Goal: Information Seeking & Learning: Learn about a topic

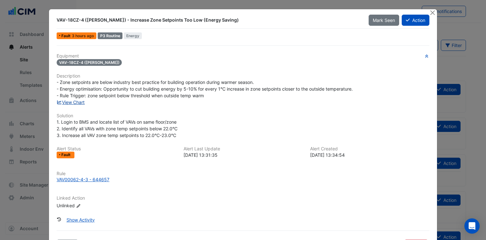
click at [79, 101] on link "View Chart" at bounding box center [71, 102] width 28 height 5
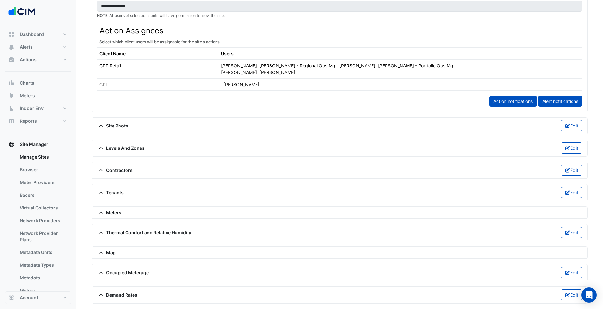
scroll to position [360, 0]
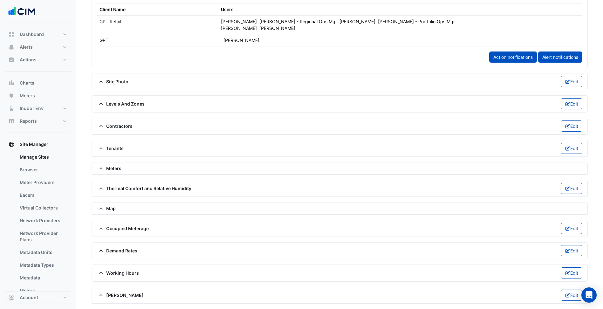
click at [114, 167] on span "Meters" at bounding box center [109, 168] width 24 height 7
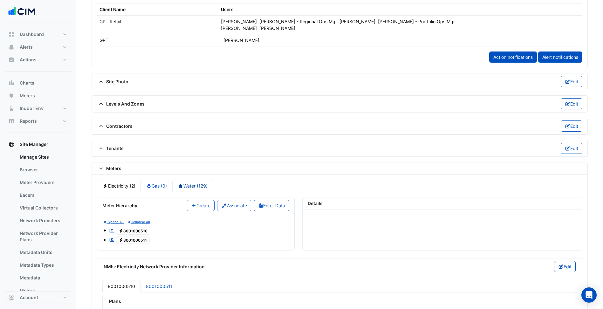
click at [201, 188] on link "Water (129)" at bounding box center [192, 186] width 41 height 12
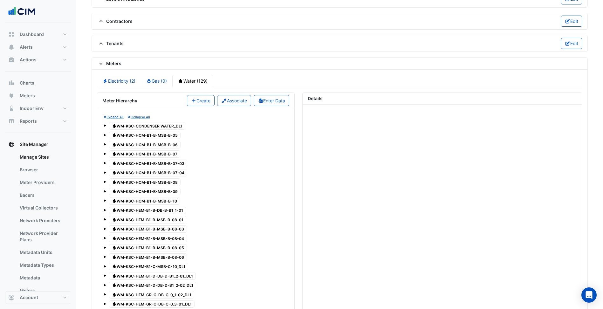
scroll to position [487, 0]
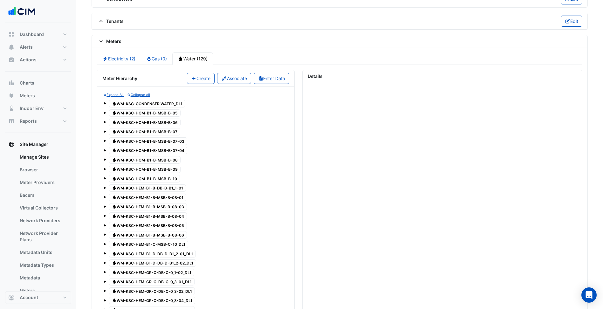
click at [169, 188] on span "Water WM-KSC-HEM-B1-B-DB-B-B1_1-01" at bounding box center [147, 188] width 77 height 8
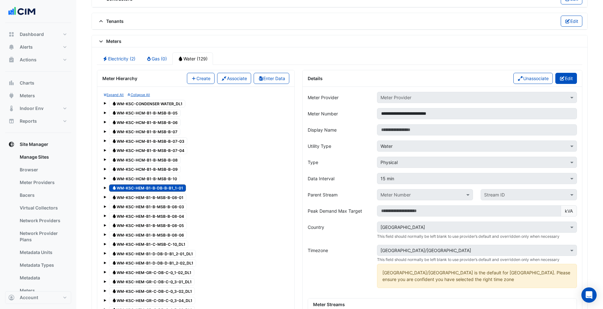
click at [565, 78] on button "Edit" at bounding box center [566, 78] width 22 height 11
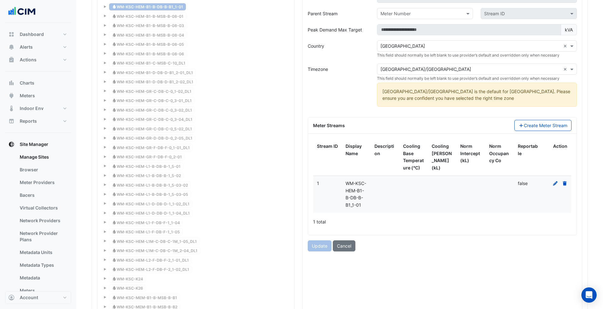
scroll to position [678, 0]
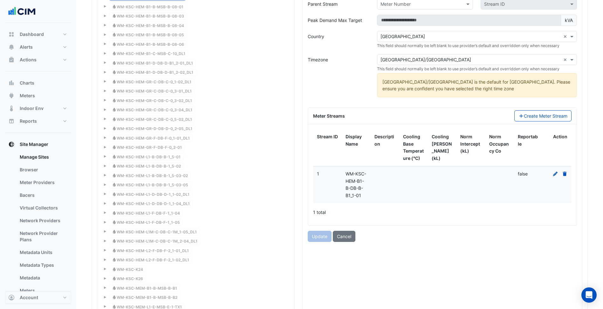
click at [556, 172] on icon at bounding box center [556, 174] width 6 height 4
click at [351, 242] on button "Cancel" at bounding box center [344, 236] width 23 height 11
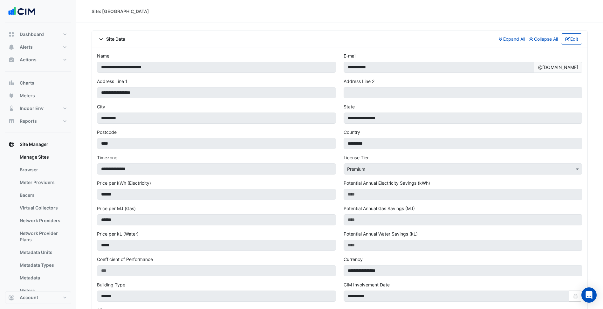
scroll to position [360, 0]
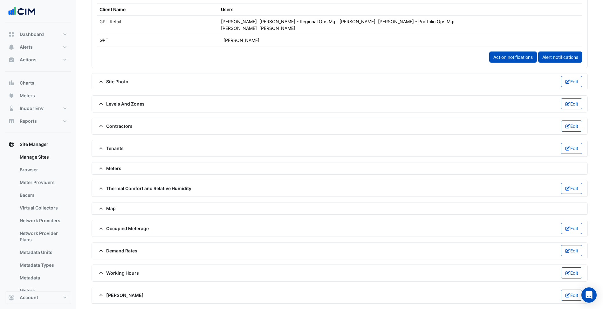
click at [121, 167] on span "Meters" at bounding box center [109, 168] width 24 height 7
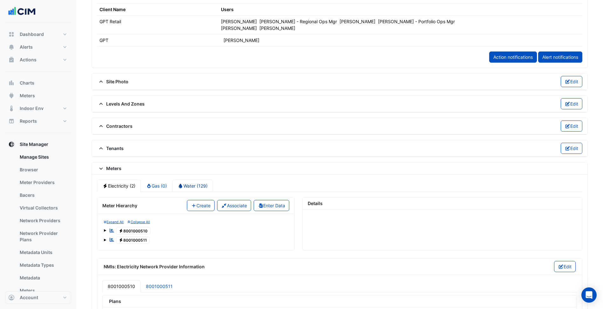
click at [192, 186] on link "Water (129)" at bounding box center [192, 186] width 41 height 12
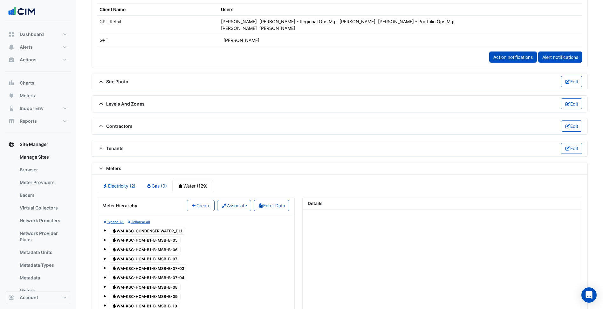
scroll to position [520, 0]
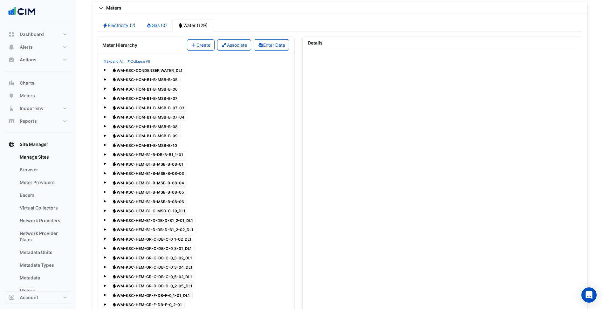
drag, startPoint x: 175, startPoint y: 153, endPoint x: 265, endPoint y: 180, distance: 94.3
click at [175, 153] on span "Water WM-KSC-HEM-B1-B-DB-B-B1_1-01" at bounding box center [147, 155] width 77 height 8
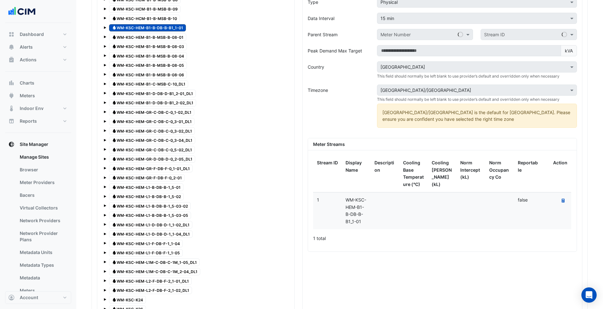
scroll to position [647, 0]
click at [564, 199] on icon at bounding box center [563, 200] width 3 height 4
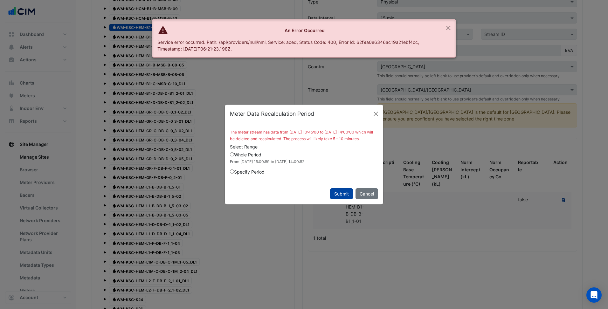
click at [342, 198] on button "Submit" at bounding box center [341, 193] width 23 height 11
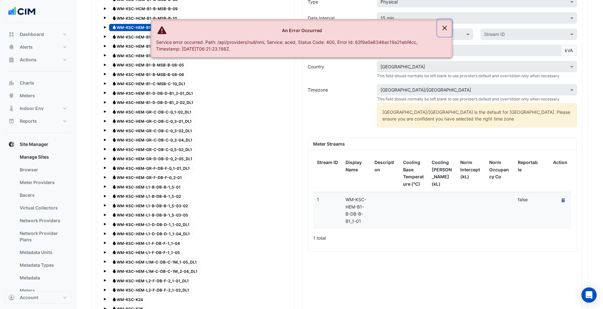
click at [443, 26] on button "Close" at bounding box center [445, 27] width 15 height 17
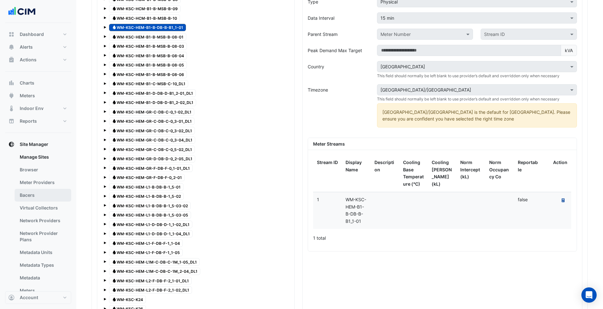
click at [42, 198] on link "Bacers" at bounding box center [43, 195] width 57 height 13
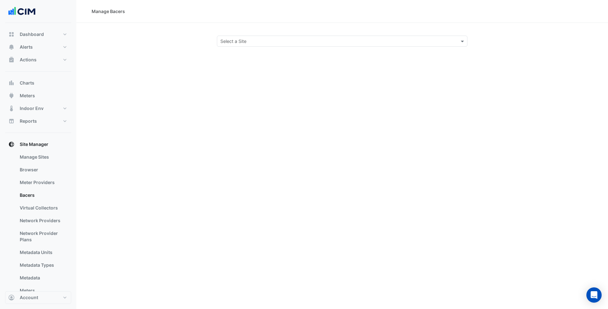
click at [287, 39] on input "text" at bounding box center [335, 41] width 231 height 7
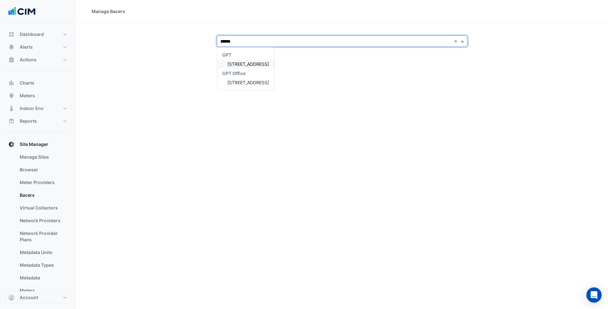
type input "*******"
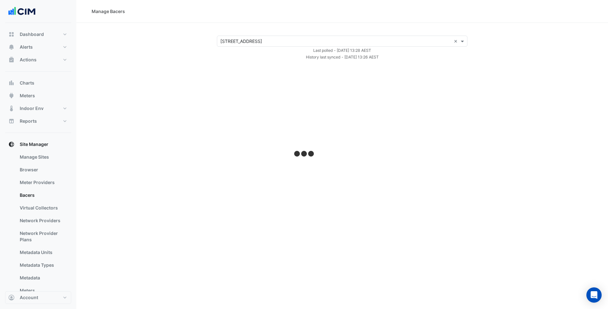
click at [174, 33] on section "Select a Site × 111 Eagle Street × Last polled - Sat 30-Aug-2025 13:28 AEST His…" at bounding box center [342, 42] width 532 height 38
select select "***"
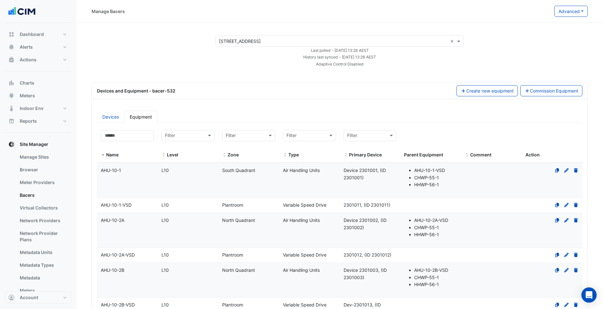
click at [243, 94] on div "Devices and Equipment - bacer-532" at bounding box center [273, 90] width 360 height 7
click at [588, 13] on button "Advanced" at bounding box center [571, 11] width 33 height 11
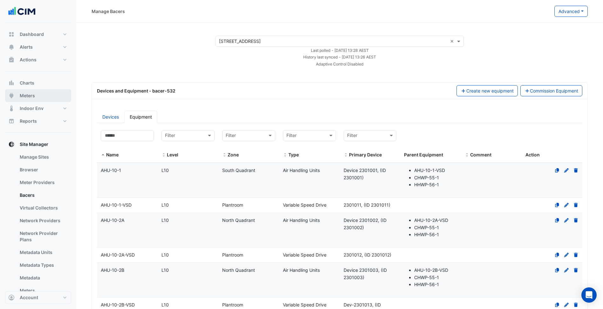
drag, startPoint x: 52, startPoint y: 99, endPoint x: 60, endPoint y: 98, distance: 8.4
click at [52, 99] on button "Meters" at bounding box center [38, 95] width 66 height 13
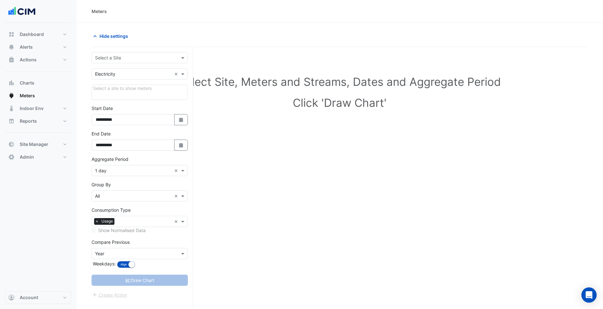
click at [142, 59] on input "text" at bounding box center [133, 58] width 77 height 7
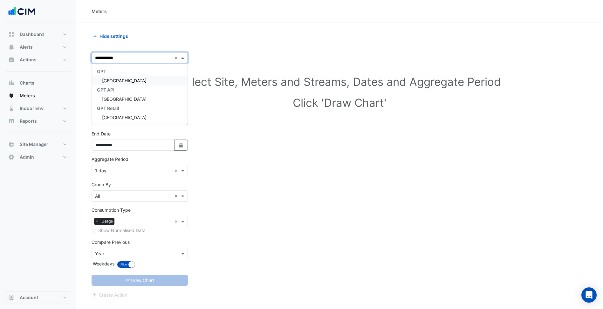
type input "**********"
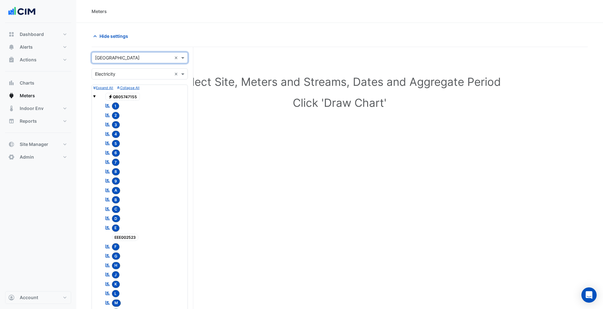
click at [134, 77] on input "text" at bounding box center [133, 74] width 77 height 7
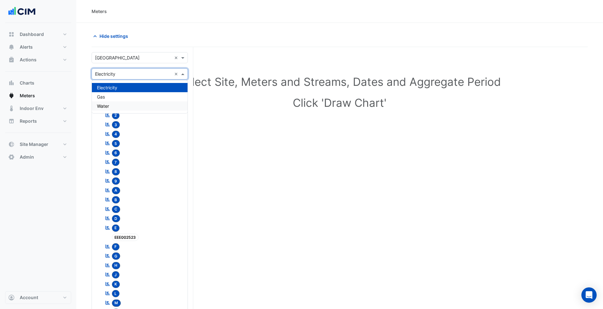
click at [123, 105] on div "Water" at bounding box center [140, 105] width 96 height 9
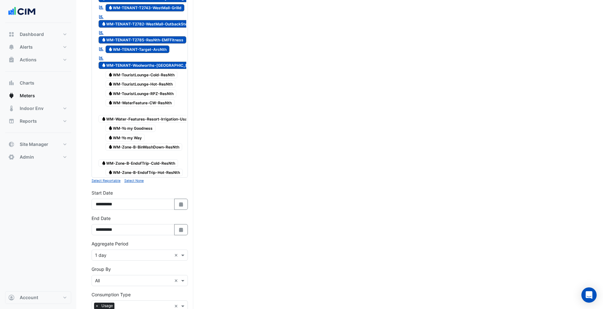
scroll to position [1863, 0]
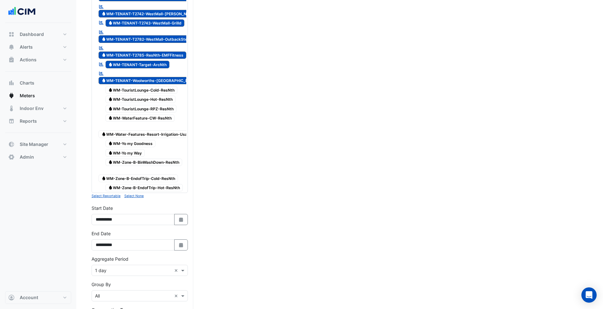
click at [140, 194] on small "Select None" at bounding box center [133, 196] width 19 height 4
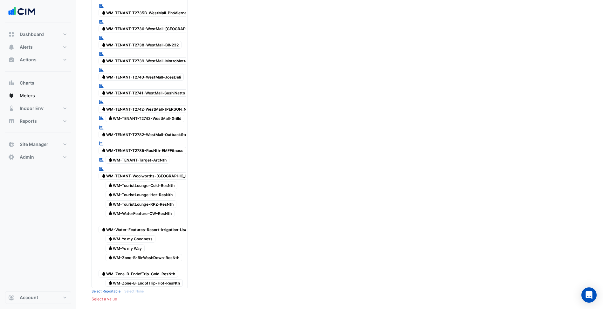
scroll to position [1227, 0]
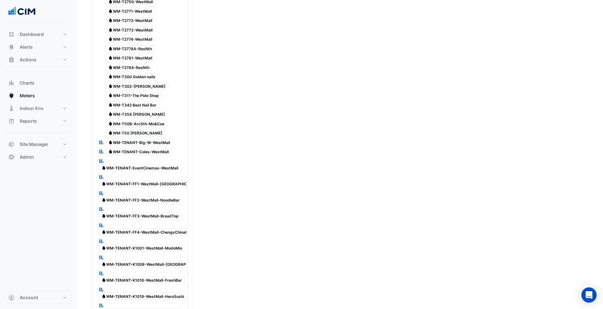
click at [167, 164] on span "Water WM-TENANT-EventCinemas-WestMall" at bounding box center [140, 168] width 83 height 8
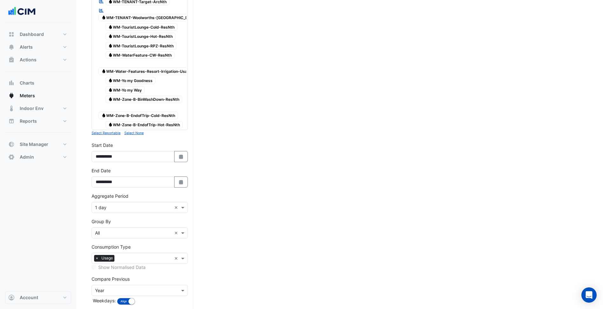
scroll to position [1949, 0]
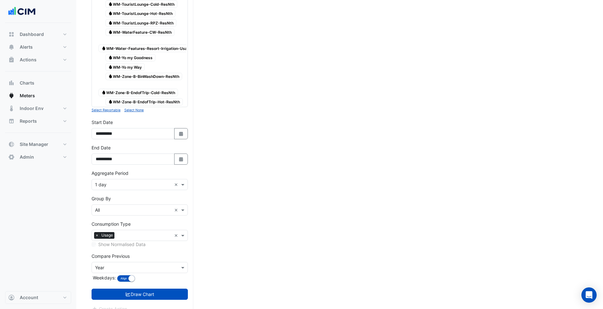
click at [133, 182] on input "text" at bounding box center [133, 185] width 77 height 7
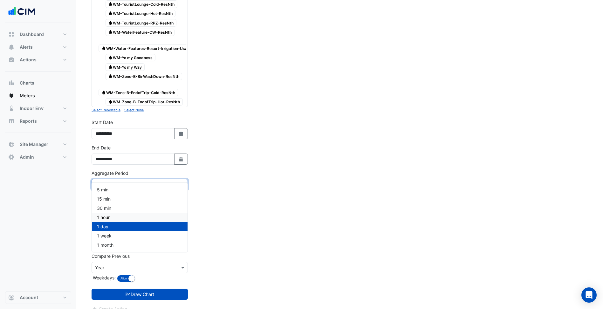
click at [113, 218] on div "1 hour" at bounding box center [140, 217] width 96 height 9
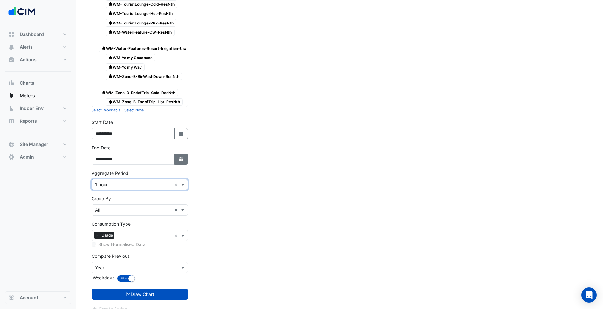
click at [183, 157] on icon "Select Date" at bounding box center [181, 159] width 6 height 4
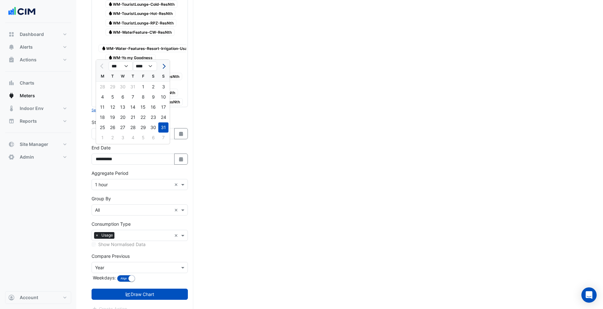
click at [164, 68] on button "Next month" at bounding box center [164, 66] width 8 height 10
select select "*"
click at [161, 101] on div "14" at bounding box center [163, 97] width 10 height 10
type input "**********"
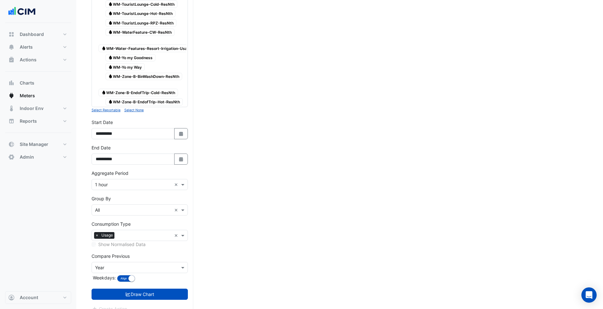
click at [128, 265] on input "text" at bounding box center [133, 268] width 77 height 7
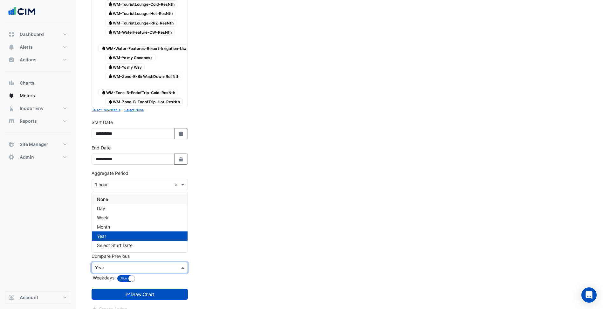
click at [119, 198] on div "None" at bounding box center [140, 199] width 96 height 9
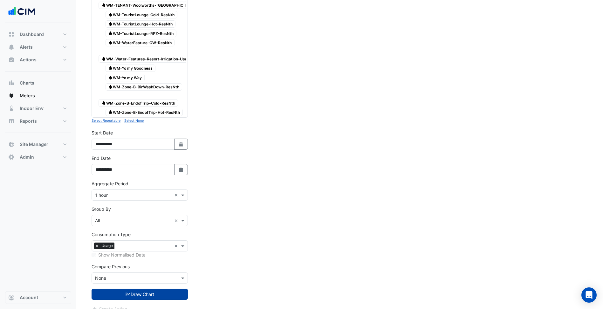
click at [146, 289] on button "Draw Chart" at bounding box center [140, 294] width 96 height 11
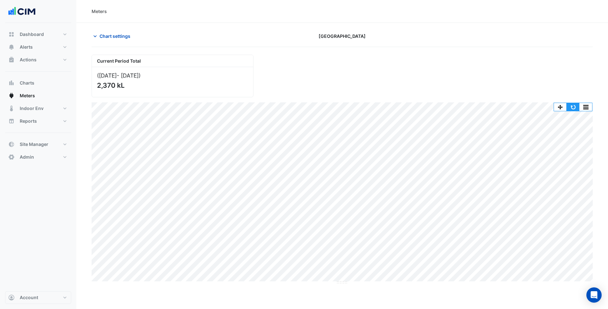
click at [572, 106] on button "button" at bounding box center [573, 107] width 13 height 8
click at [575, 107] on button "button" at bounding box center [573, 107] width 13 height 8
click at [573, 108] on button "button" at bounding box center [573, 107] width 13 height 8
click at [570, 106] on button "button" at bounding box center [573, 107] width 13 height 8
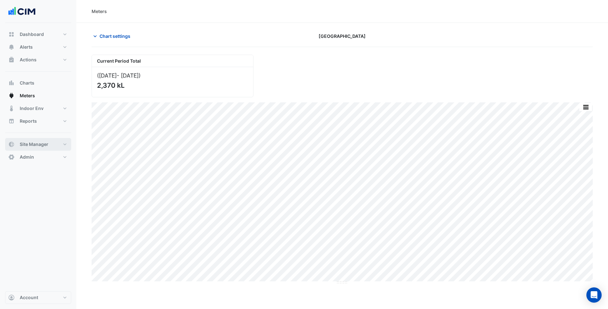
click at [68, 143] on button "Site Manager" at bounding box center [38, 144] width 66 height 13
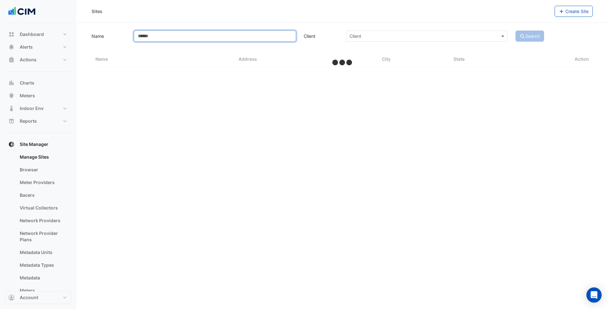
click at [174, 40] on input "Name" at bounding box center [215, 36] width 162 height 11
select select "***"
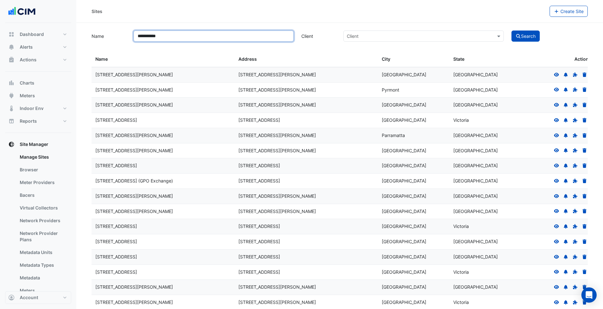
type input "**********"
click at [512, 31] on button "Search" at bounding box center [526, 36] width 29 height 11
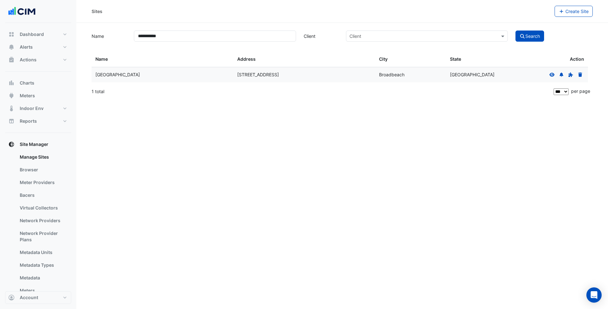
click at [554, 73] on icon at bounding box center [552, 74] width 6 height 4
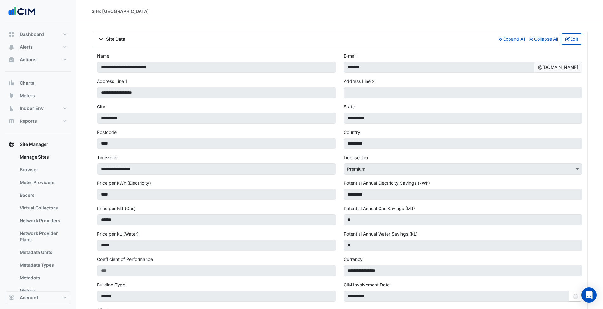
scroll to position [365, 0]
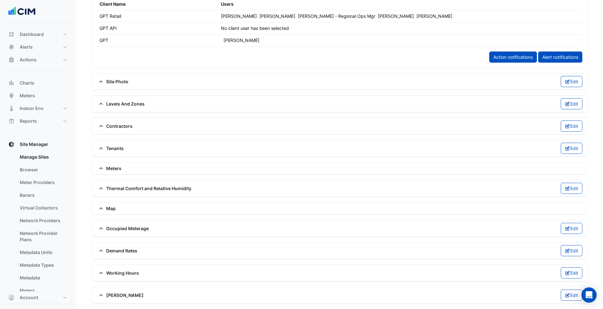
click at [122, 169] on div "Meters" at bounding box center [340, 168] width 486 height 7
click at [117, 169] on span "Meters" at bounding box center [109, 168] width 24 height 7
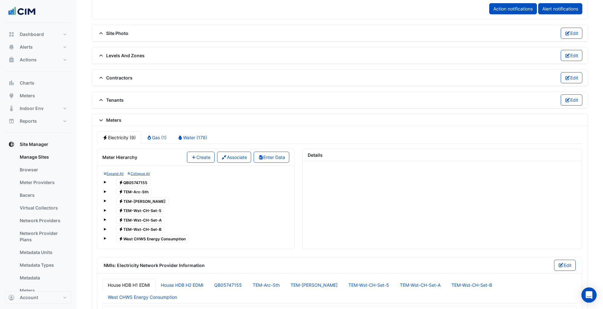
scroll to position [429, 0]
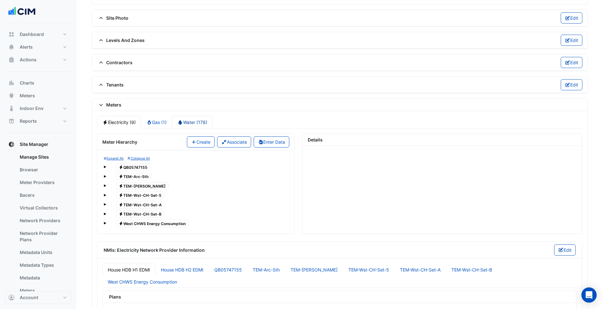
click at [197, 121] on link "Water (178)" at bounding box center [192, 122] width 41 height 12
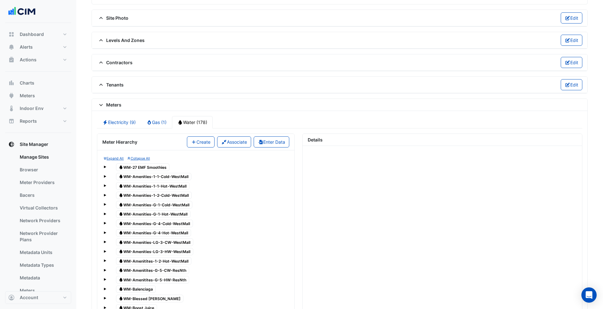
scroll to position [1679, 0]
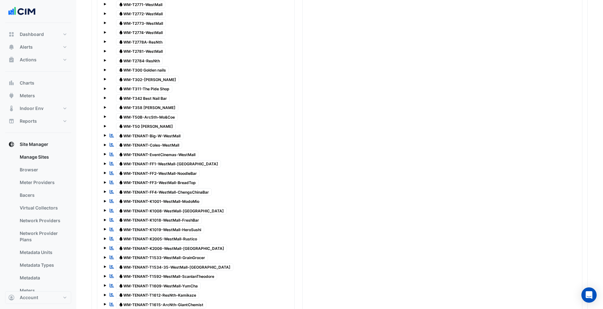
click at [184, 156] on span "Water WM-TENANT-EventCinemas-WestMall" at bounding box center [157, 155] width 83 height 8
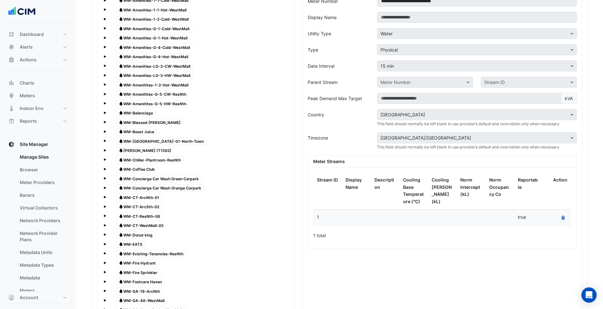
scroll to position [598, 0]
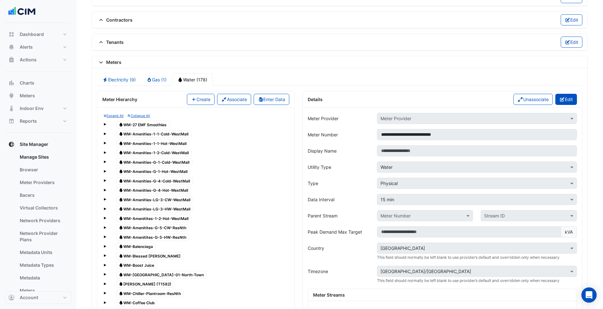
click at [570, 102] on button "Edit" at bounding box center [566, 99] width 22 height 11
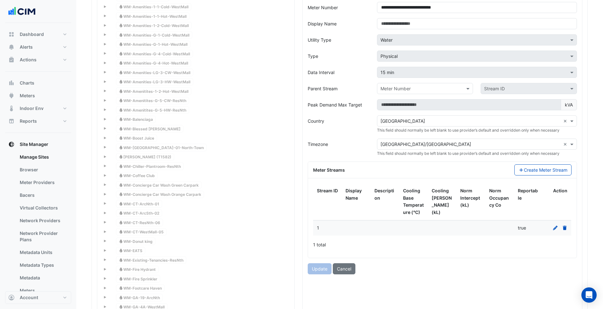
click at [557, 226] on icon at bounding box center [556, 228] width 6 height 4
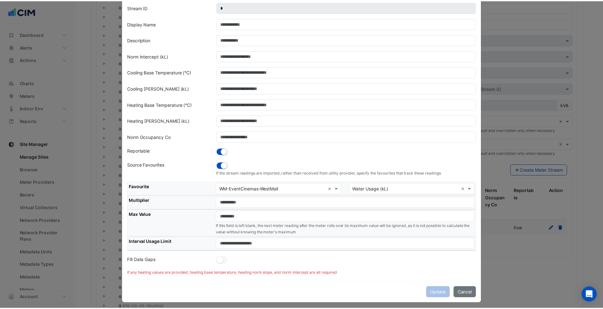
scroll to position [32, 0]
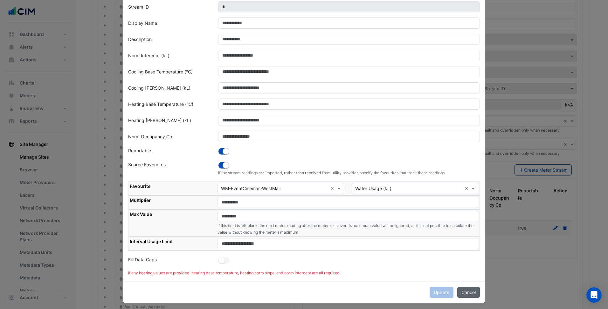
click at [462, 296] on button "Cancel" at bounding box center [468, 292] width 23 height 11
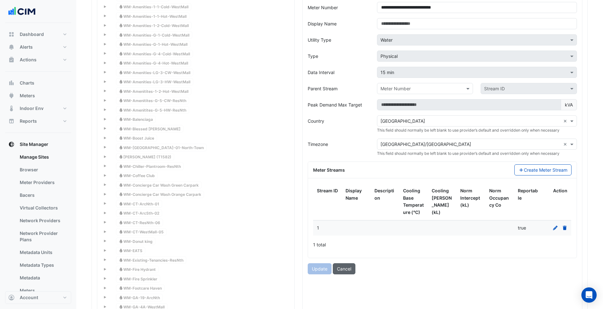
click at [344, 271] on button "Cancel" at bounding box center [344, 268] width 23 height 11
click at [40, 91] on button "Meters" at bounding box center [38, 95] width 66 height 13
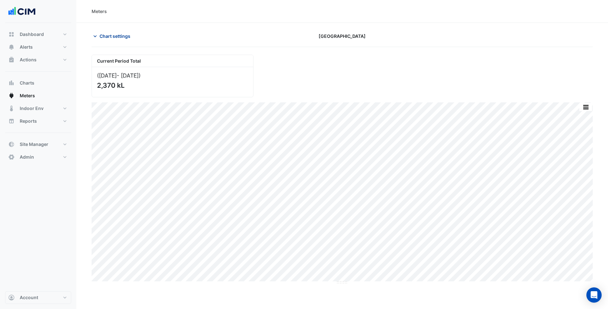
click at [127, 37] on span "Chart settings" at bounding box center [115, 36] width 31 height 7
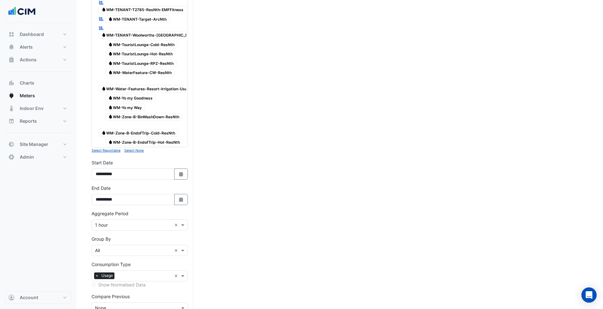
scroll to position [1906, 0]
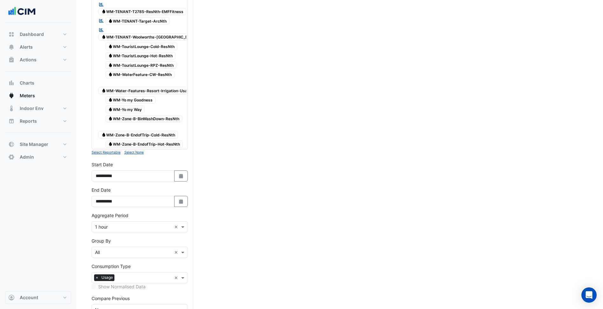
click at [132, 224] on input "text" at bounding box center [133, 227] width 77 height 7
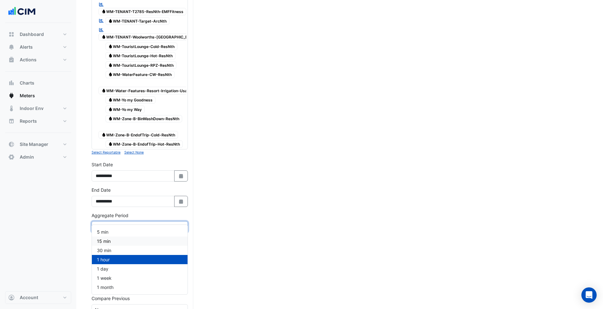
click at [127, 243] on div "15 min" at bounding box center [140, 241] width 96 height 9
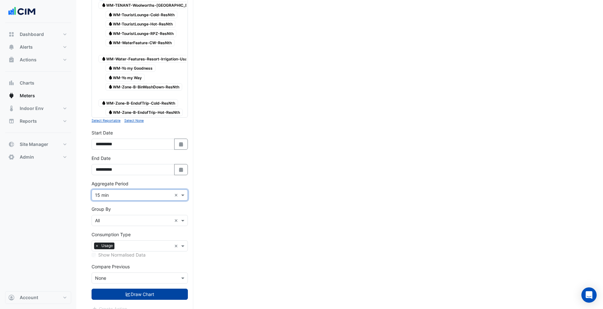
click at [156, 289] on button "Draw Chart" at bounding box center [140, 294] width 96 height 11
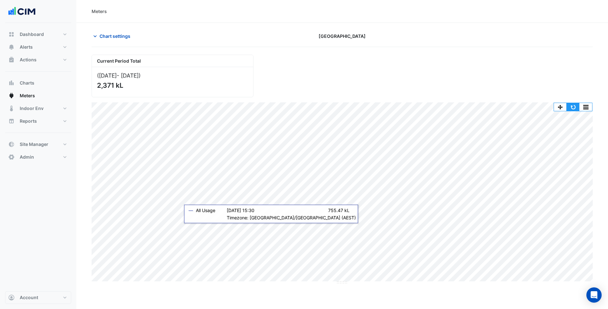
click at [575, 110] on button "button" at bounding box center [573, 107] width 13 height 8
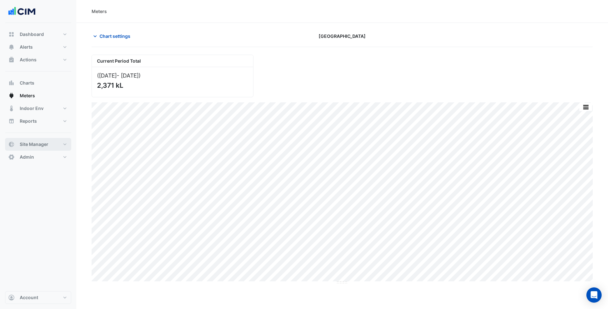
click at [47, 140] on button "Site Manager" at bounding box center [38, 144] width 66 height 13
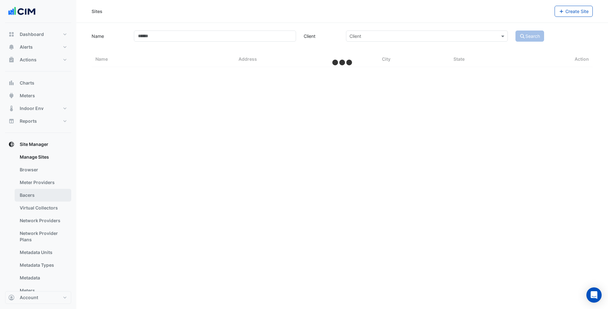
click at [48, 196] on link "Bacers" at bounding box center [43, 195] width 57 height 13
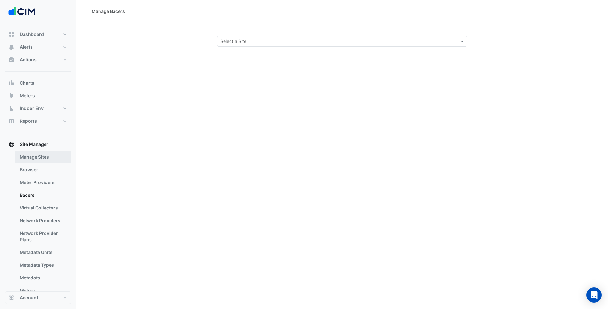
click at [49, 161] on link "Manage Sites" at bounding box center [43, 157] width 57 height 13
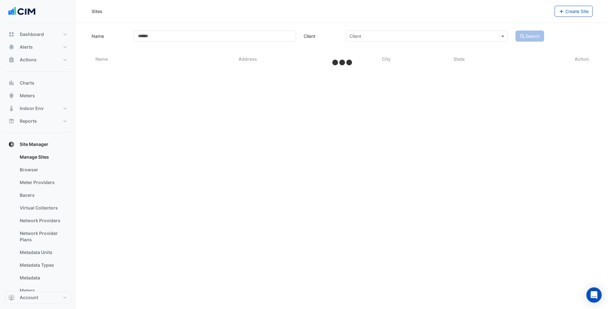
select select "***"
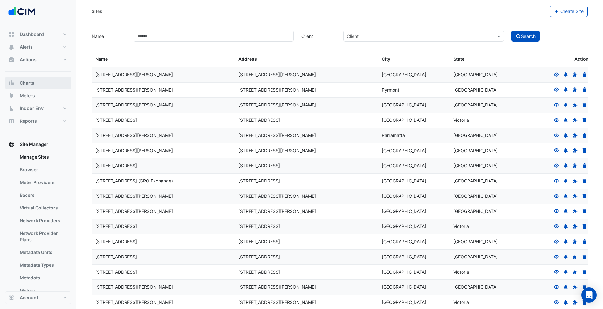
click at [49, 89] on button "Charts" at bounding box center [38, 83] width 66 height 13
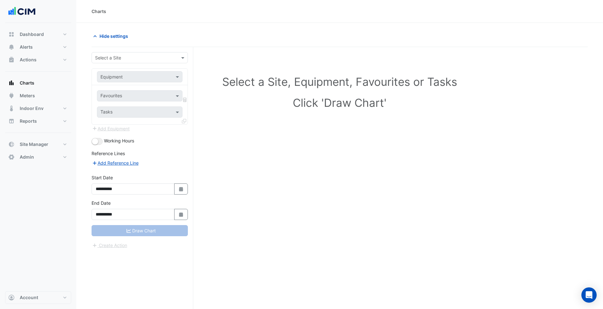
click at [148, 58] on input "text" at bounding box center [133, 58] width 77 height 7
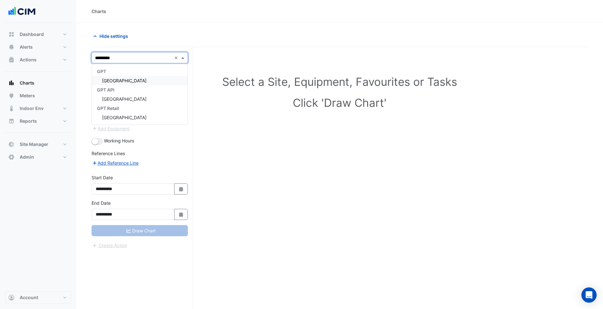
type input "**********"
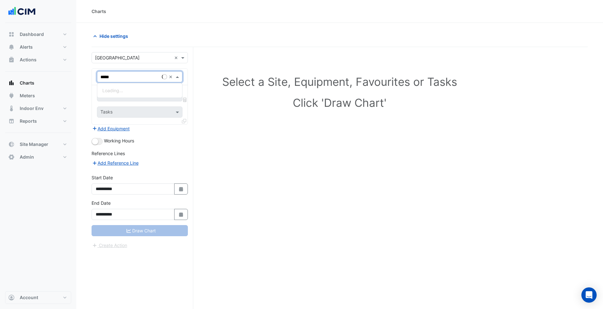
type input "******"
click at [144, 115] on div "WM-EventCinemas-WestMall" at bounding box center [158, 118] width 123 height 9
click at [146, 101] on div "Favourites Tasks" at bounding box center [140, 104] width 96 height 39
click at [147, 97] on input "text" at bounding box center [132, 96] width 64 height 7
click at [138, 109] on span "Water Usage (kL) - L01, Plantroom" at bounding box center [138, 109] width 72 height 5
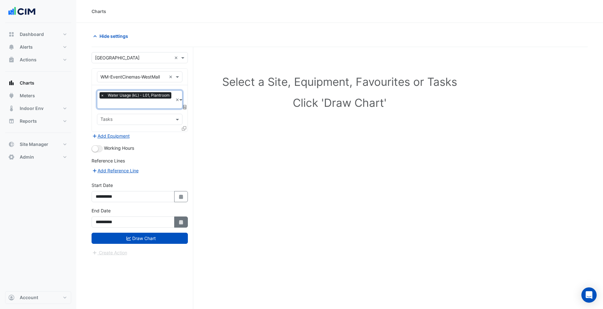
click at [178, 220] on icon "Select Date" at bounding box center [181, 222] width 6 height 4
select select "*"
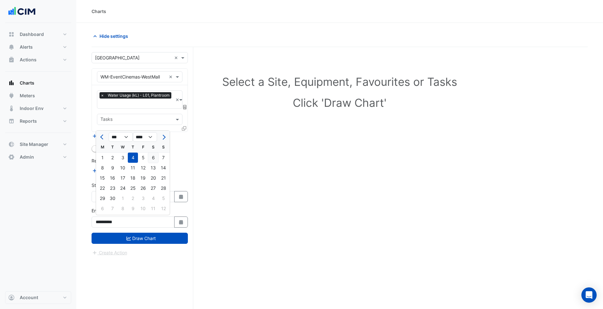
click at [157, 160] on div "6" at bounding box center [153, 158] width 10 height 10
type input "**********"
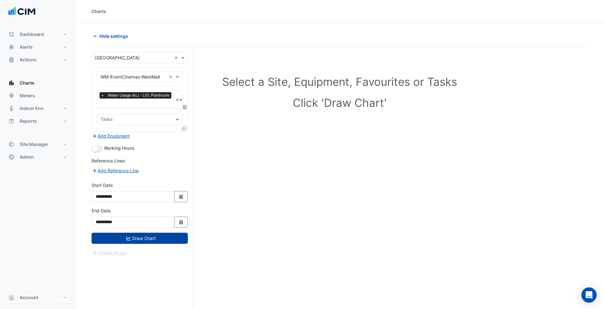
click at [168, 240] on button "Draw Chart" at bounding box center [140, 238] width 96 height 11
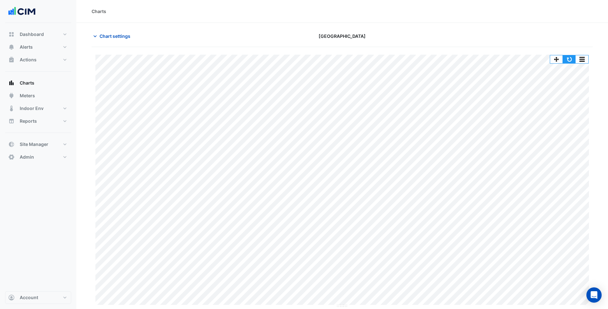
click at [568, 56] on button "button" at bounding box center [569, 59] width 13 height 8
click at [571, 60] on button "button" at bounding box center [569, 59] width 13 height 8
click at [47, 136] on div "Dashboard Portfolio Ratings Performance Alerts Site Rules Templates Actions Sit…" at bounding box center [38, 95] width 66 height 135
click at [47, 138] on button "Site Manager" at bounding box center [38, 144] width 66 height 13
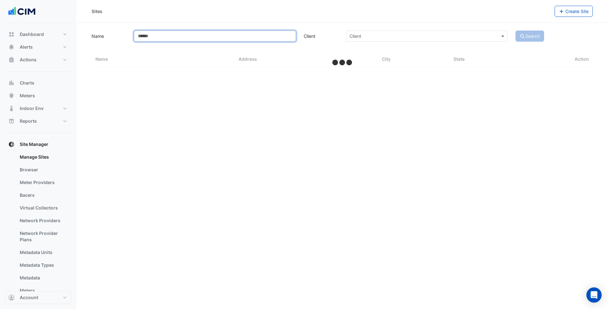
click at [188, 40] on input "Name" at bounding box center [215, 36] width 162 height 11
select select "***"
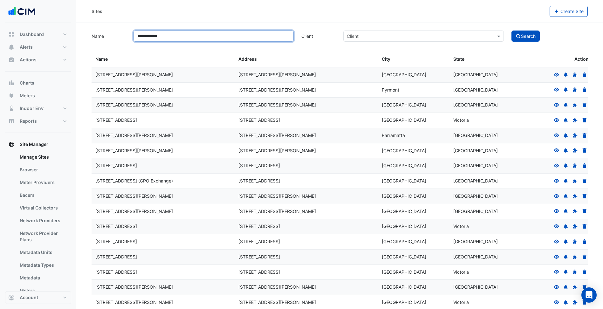
type input "**********"
click at [512, 31] on button "Search" at bounding box center [526, 36] width 29 height 11
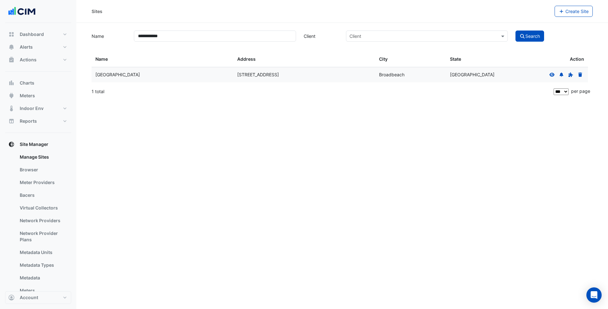
click at [552, 73] on icon at bounding box center [551, 74] width 5 height 4
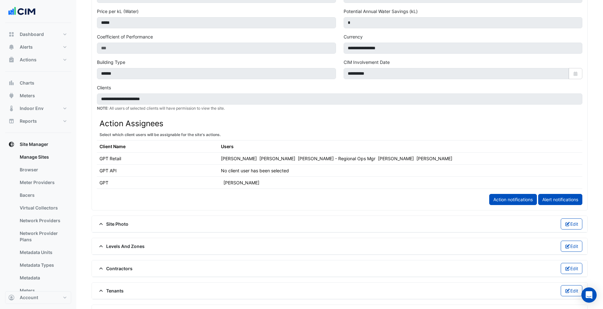
scroll to position [254, 0]
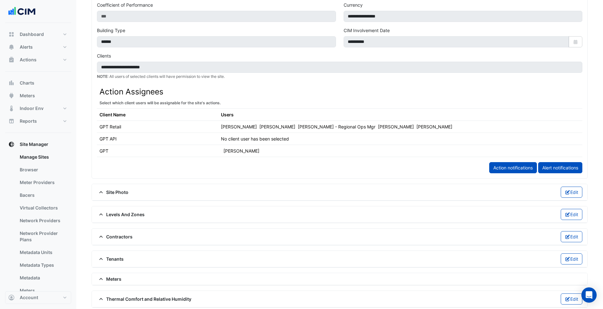
click at [113, 256] on span "Tenants" at bounding box center [110, 259] width 27 height 7
click at [116, 256] on span "Tenants" at bounding box center [110, 259] width 27 height 7
click at [115, 278] on span "Meters" at bounding box center [109, 279] width 24 height 7
click at [197, 294] on link "Water (178)" at bounding box center [192, 296] width 41 height 12
click at [48, 195] on link "Bacers" at bounding box center [43, 195] width 57 height 13
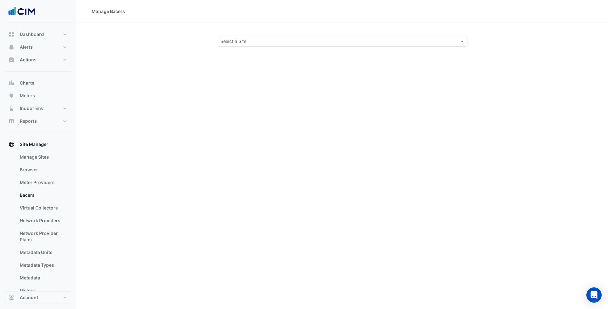
click at [292, 47] on div "Manage Bacers Select a Site" at bounding box center [342, 154] width 532 height 309
click at [295, 43] on input "text" at bounding box center [335, 41] width 231 height 7
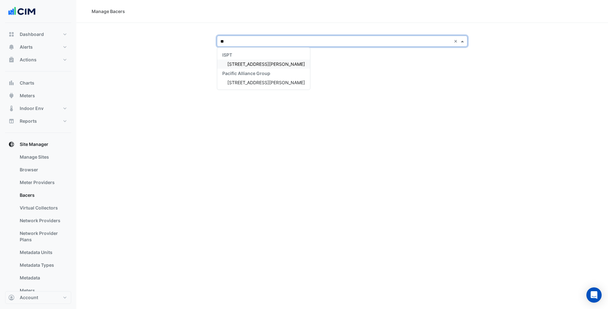
type input "***"
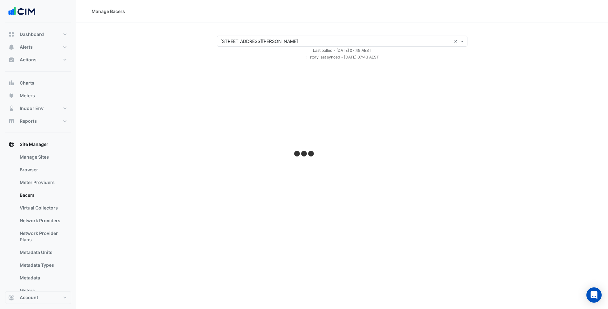
select select "***"
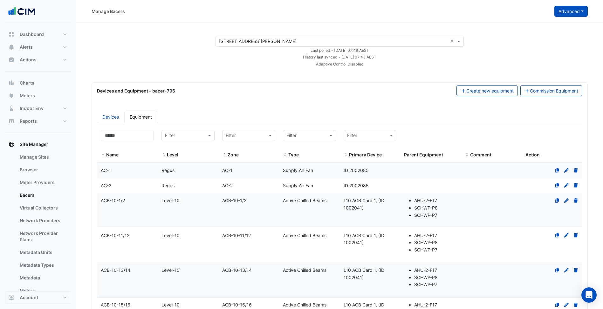
click at [567, 8] on button "Advanced" at bounding box center [571, 11] width 33 height 11
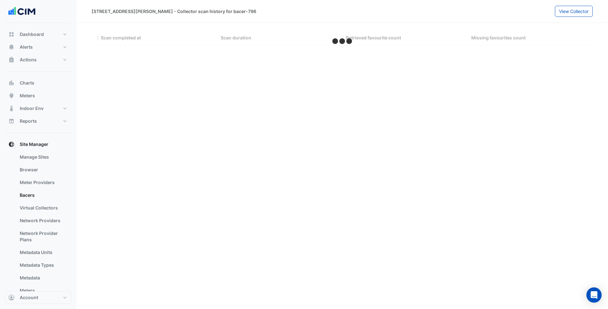
select select "***"
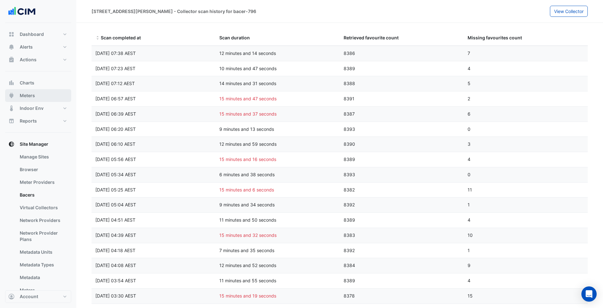
drag, startPoint x: 45, startPoint y: 100, endPoint x: 64, endPoint y: 100, distance: 19.1
click at [45, 100] on button "Meters" at bounding box center [38, 95] width 66 height 13
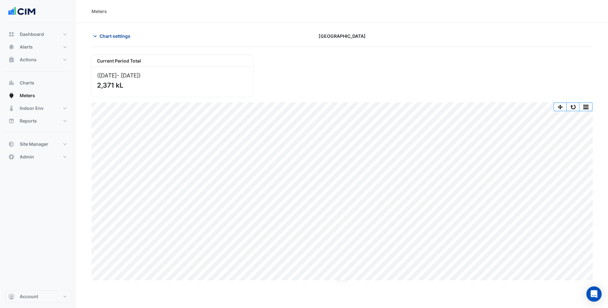
click at [108, 38] on span "Chart settings" at bounding box center [115, 36] width 31 height 7
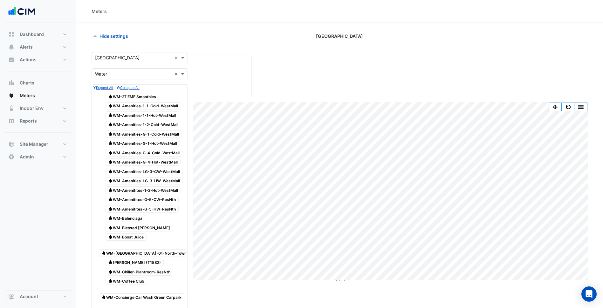
click at [196, 37] on div "Hide settings" at bounding box center [172, 36] width 168 height 11
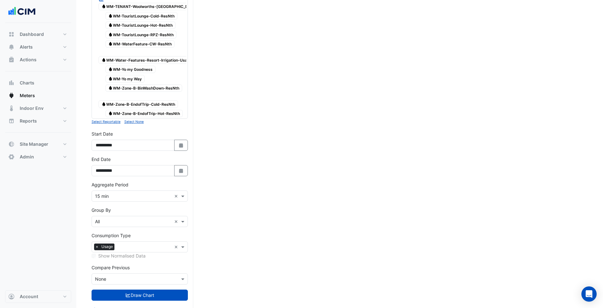
scroll to position [1939, 0]
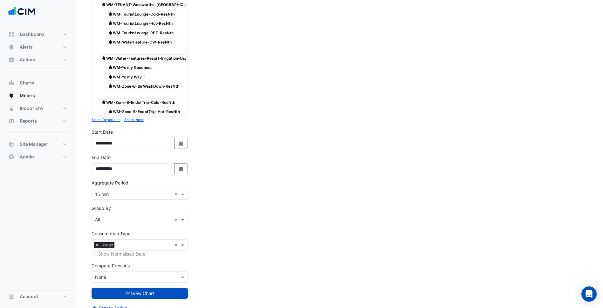
click at [128, 191] on input "text" at bounding box center [133, 194] width 77 height 7
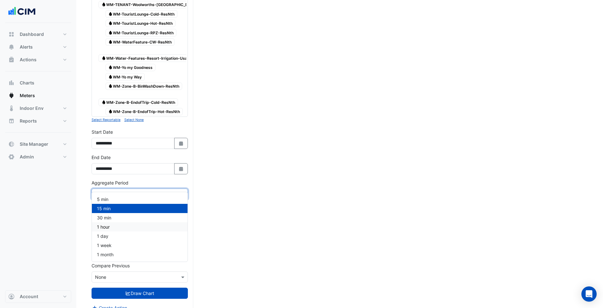
click at [118, 225] on div "1 hour" at bounding box center [140, 227] width 96 height 9
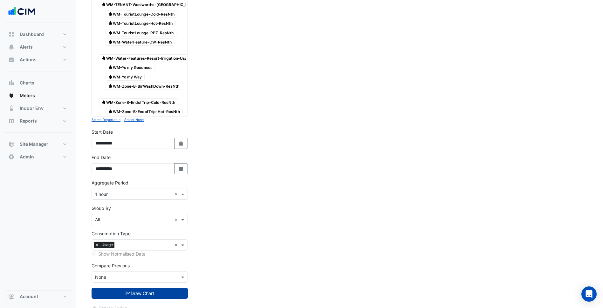
click at [156, 288] on button "Draw Chart" at bounding box center [140, 293] width 96 height 11
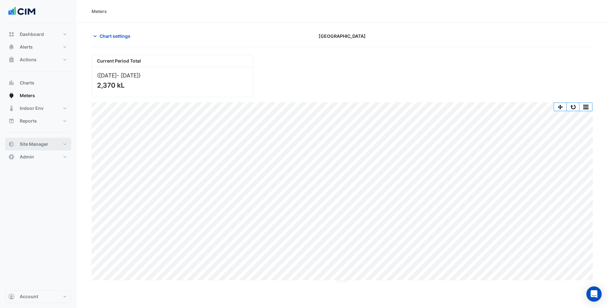
click at [61, 142] on button "Site Manager" at bounding box center [38, 144] width 66 height 13
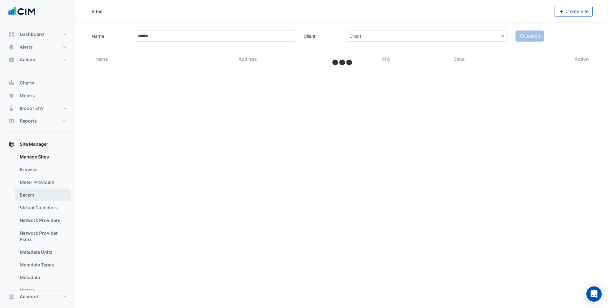
click at [41, 197] on link "Bacers" at bounding box center [43, 195] width 57 height 13
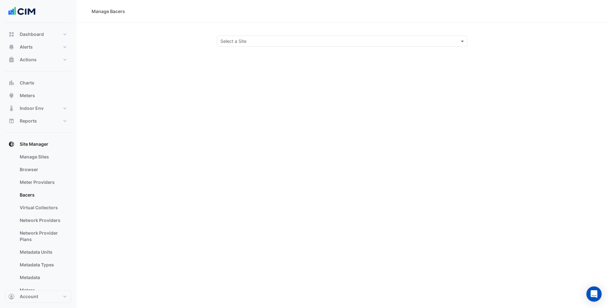
click at [265, 40] on input "text" at bounding box center [335, 41] width 231 height 7
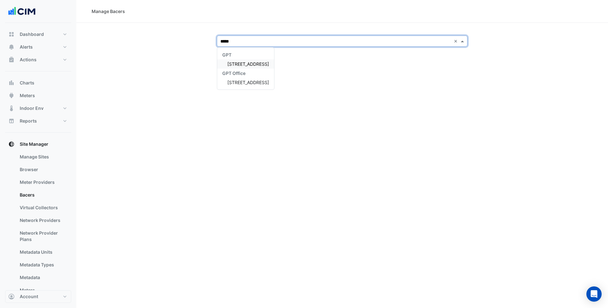
type input "******"
click at [256, 60] on div "111 Eagle Street" at bounding box center [245, 63] width 57 height 9
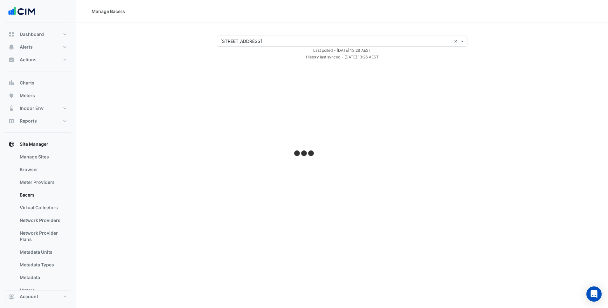
select select "***"
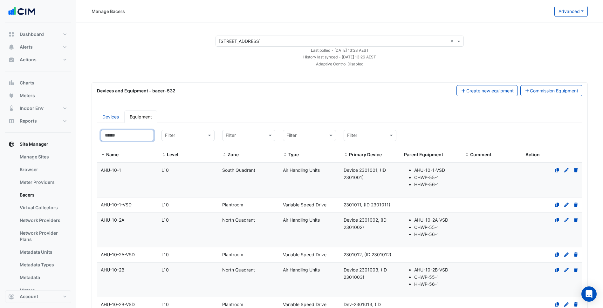
click at [143, 138] on input at bounding box center [127, 135] width 53 height 11
paste input "**********"
type input "**********"
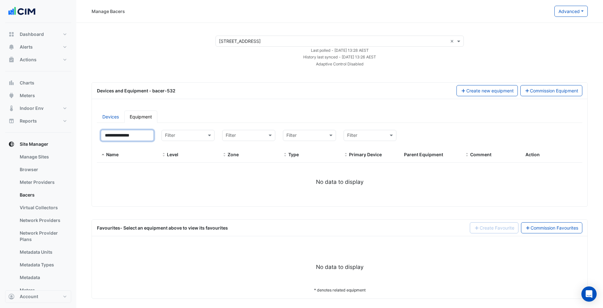
drag, startPoint x: 143, startPoint y: 138, endPoint x: 69, endPoint y: 137, distance: 74.4
click at [69, 137] on div "Manage Bacers Advanced View Collector Notes View scan history View Metadata Pre…" at bounding box center [301, 156] width 603 height 312
select select "***"
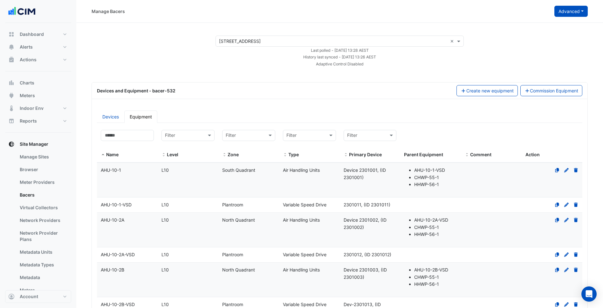
click at [574, 11] on button "Advanced" at bounding box center [571, 11] width 33 height 11
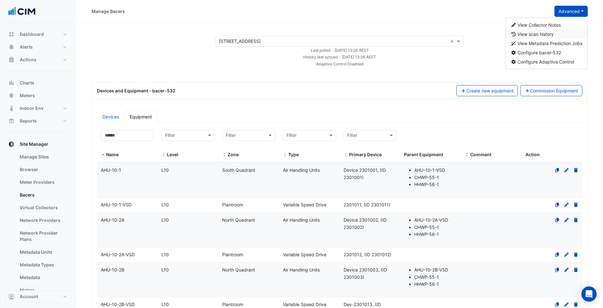
click at [550, 30] on button "View scan history" at bounding box center [547, 34] width 82 height 9
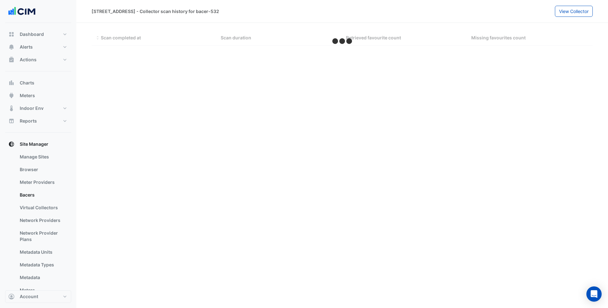
select select "***"
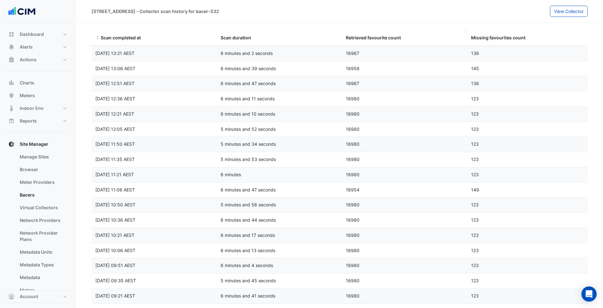
click at [412, 35] on div "Retrieved favourite count" at bounding box center [405, 37] width 118 height 7
drag, startPoint x: 53, startPoint y: 193, endPoint x: 177, endPoint y: 101, distance: 154.4
click at [53, 193] on link "Bacers" at bounding box center [43, 195] width 57 height 13
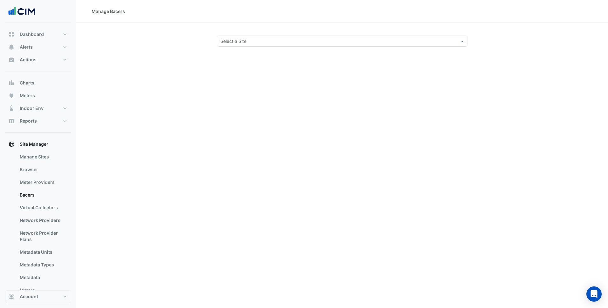
click at [262, 44] on div "Select a Site" at bounding box center [336, 41] width 239 height 7
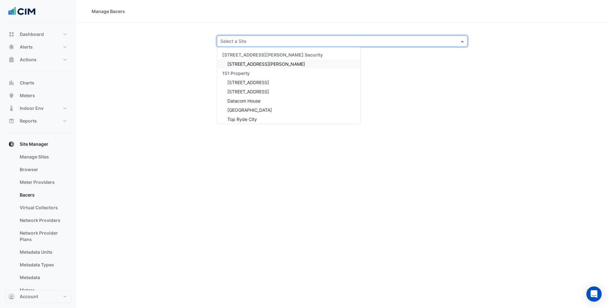
paste input "**********"
type input "**********"
click at [257, 60] on div "Charlestown Square" at bounding box center [247, 63] width 60 height 9
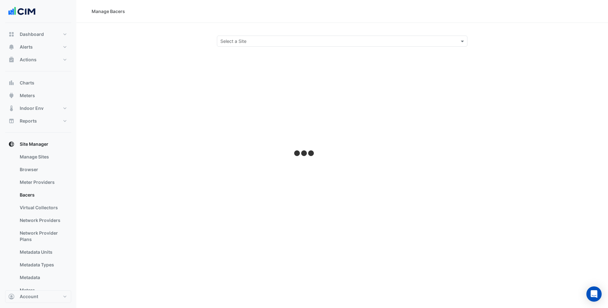
click at [380, 29] on section "Select a Site" at bounding box center [342, 35] width 532 height 24
select select "***"
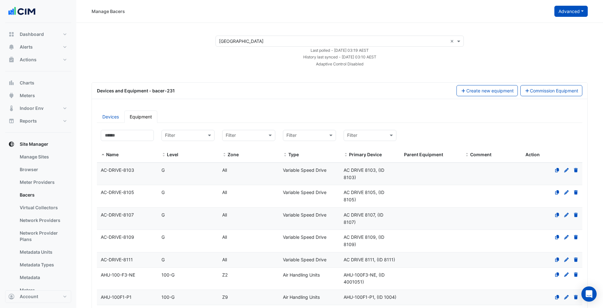
click at [582, 14] on button "Advanced" at bounding box center [571, 11] width 33 height 11
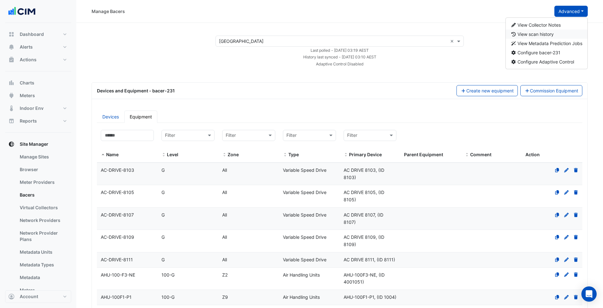
click at [558, 32] on button "View scan history" at bounding box center [547, 34] width 82 height 9
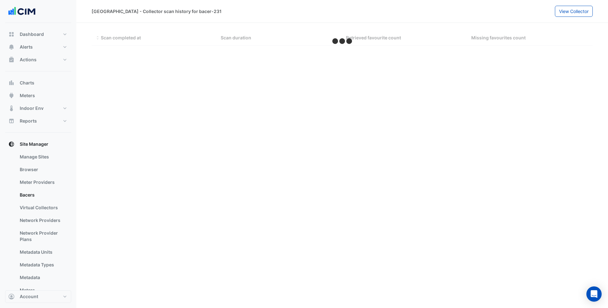
select select "***"
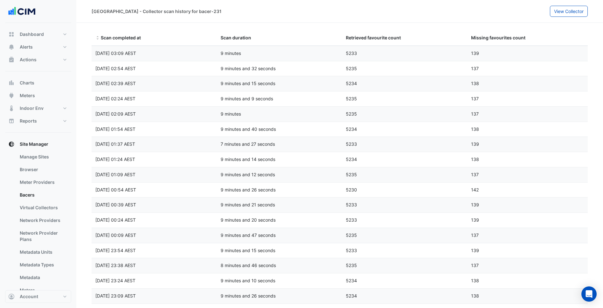
drag, startPoint x: 177, startPoint y: 53, endPoint x: 92, endPoint y: 52, distance: 84.9
click at [92, 52] on div "Wed 03-Sep-2025 03:09 AEST" at bounding box center [154, 53] width 125 height 7
click at [135, 130] on span "Wed 03-Sep-2025 01:54 AEST" at bounding box center [115, 129] width 40 height 5
drag, startPoint x: 93, startPoint y: 52, endPoint x: 164, endPoint y: 51, distance: 70.3
click at [164, 51] on div "Wed 03-Sep-2025 03:09 AEST" at bounding box center [154, 53] width 125 height 7
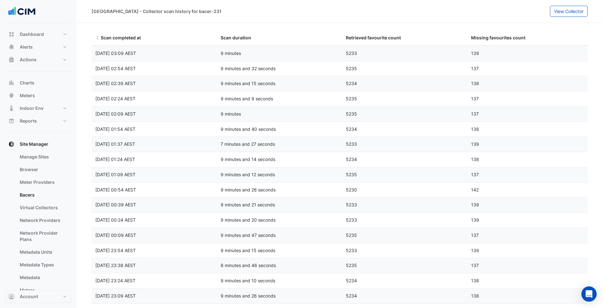
copy span "Wed 03-Sep-2025 03:09 AEST"
click at [205, 164] on datatable-body-cell "Scan completed at Wed 03-Sep-2025 01:24 AEST" at bounding box center [154, 159] width 125 height 15
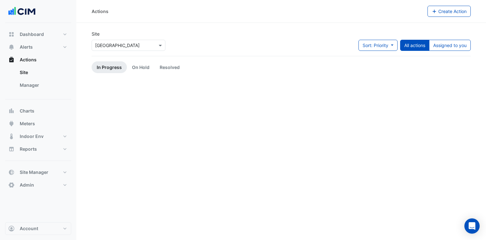
click at [271, 26] on section "Site Select a Site × Pacific Fair Shopping Centre Sort: Priority Priority Updat…" at bounding box center [281, 48] width 410 height 50
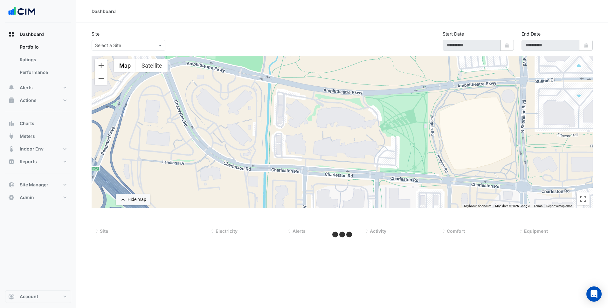
type input "**********"
select select "***"
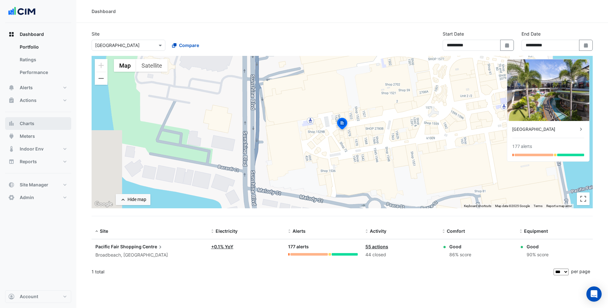
click at [42, 126] on button "Charts" at bounding box center [38, 123] width 66 height 13
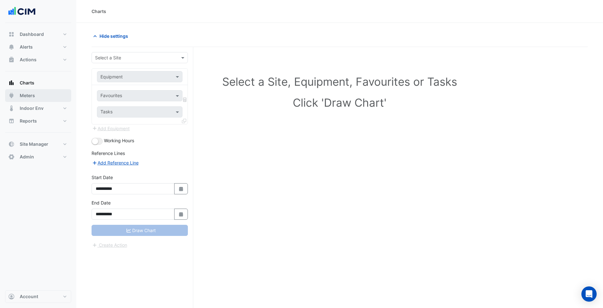
click at [45, 93] on button "Meters" at bounding box center [38, 95] width 66 height 13
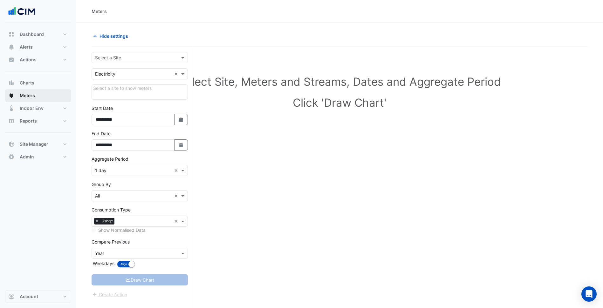
click at [127, 59] on input "text" at bounding box center [133, 58] width 77 height 7
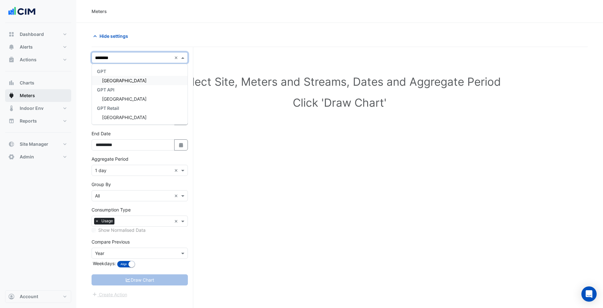
type input "*********"
click at [132, 77] on div "[GEOGRAPHIC_DATA]" at bounding box center [140, 80] width 96 height 9
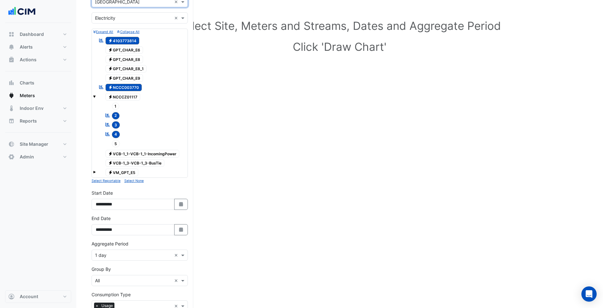
scroll to position [64, 0]
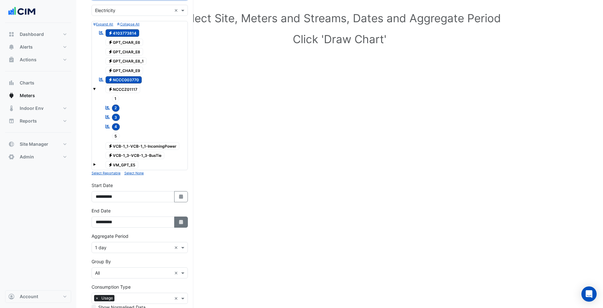
click at [180, 221] on icon "button" at bounding box center [181, 222] width 4 height 4
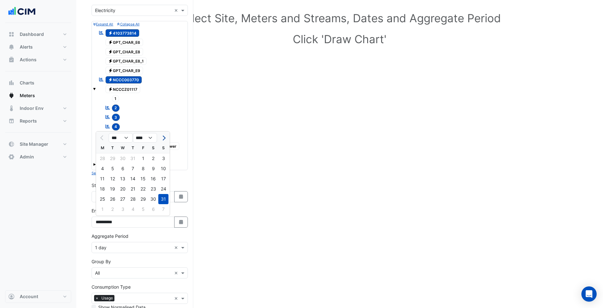
click at [166, 141] on button "Next month" at bounding box center [164, 138] width 8 height 10
select select "*"
click at [161, 158] on div "7" at bounding box center [163, 159] width 10 height 10
type input "**********"
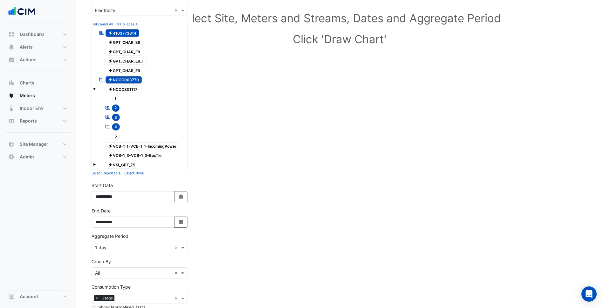
click at [123, 247] on input "text" at bounding box center [133, 248] width 77 height 7
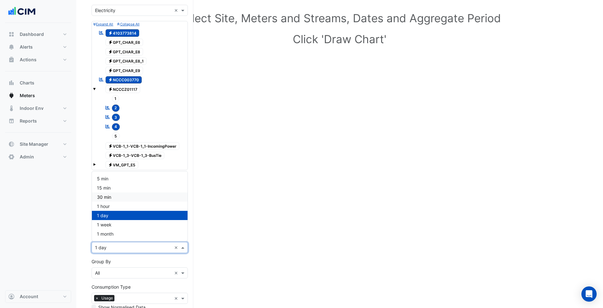
click at [113, 197] on div "30 min" at bounding box center [140, 197] width 96 height 9
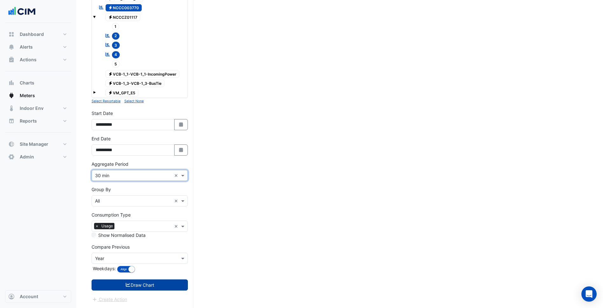
click at [156, 286] on button "Draw Chart" at bounding box center [140, 285] width 96 height 11
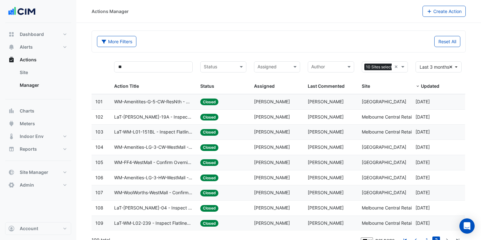
select select "***"
